Goal: Check status: Check status

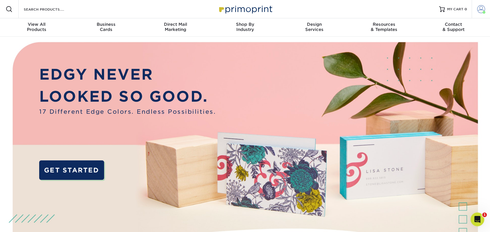
click at [480, 9] on span at bounding box center [481, 9] width 8 height 8
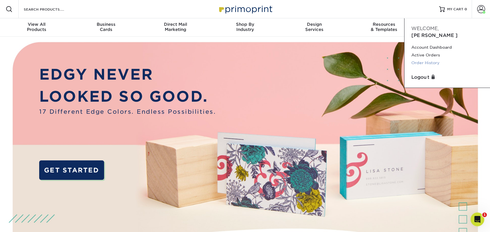
click at [429, 59] on link "Order History" at bounding box center [447, 63] width 72 height 8
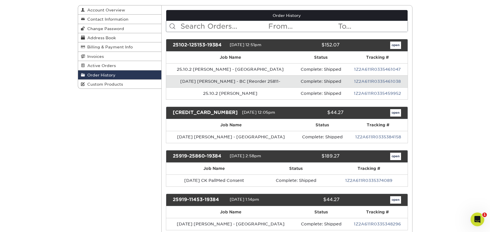
scroll to position [61, 0]
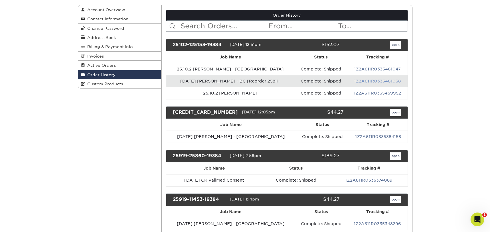
click at [376, 81] on link "1Z2A611R0335461038" at bounding box center [377, 81] width 47 height 5
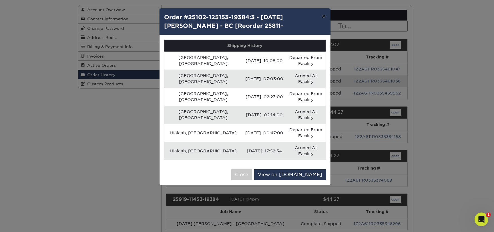
click at [323, 16] on button "×" at bounding box center [323, 16] width 13 height 16
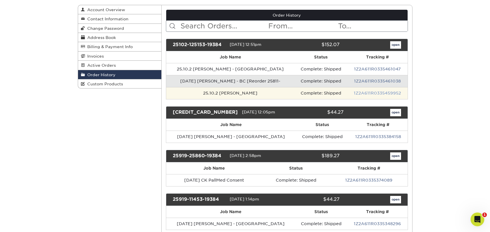
click at [377, 93] on link "1Z2A611R0335459952" at bounding box center [377, 93] width 47 height 5
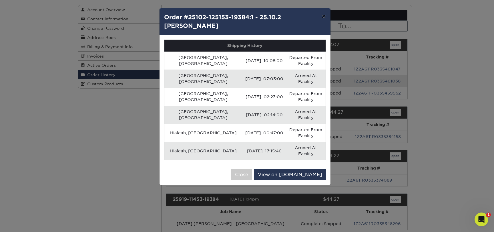
click at [323, 17] on button "×" at bounding box center [323, 16] width 13 height 16
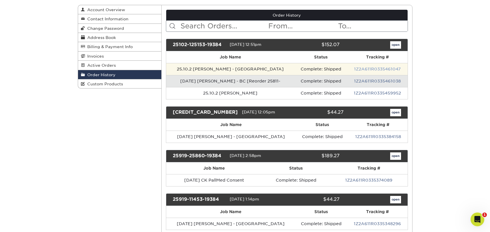
click at [374, 69] on link "1Z2A611R0335461047" at bounding box center [377, 69] width 47 height 5
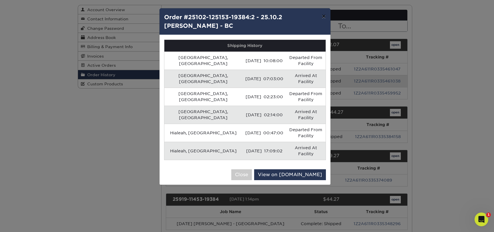
click at [322, 18] on button "×" at bounding box center [323, 16] width 13 height 16
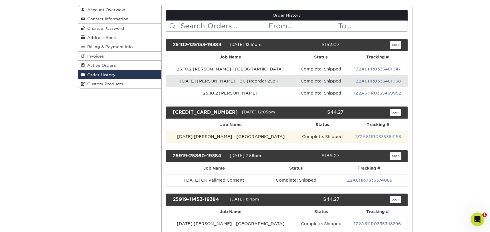
click at [367, 135] on link "1Z2A611R0335384158" at bounding box center [378, 136] width 46 height 5
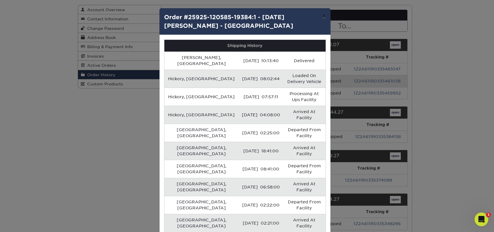
click at [322, 17] on button "×" at bounding box center [323, 16] width 13 height 16
